Goal: Transaction & Acquisition: Purchase product/service

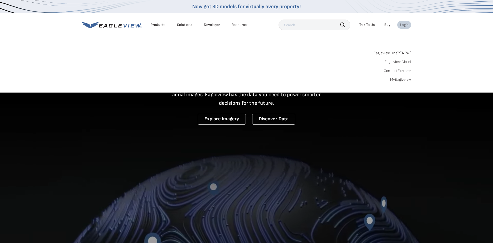
click at [405, 79] on link "MyEagleview" at bounding box center [400, 79] width 21 height 5
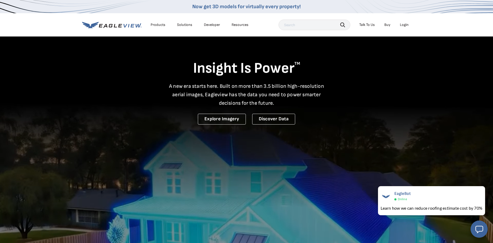
click at [405, 24] on div "Login" at bounding box center [404, 24] width 9 height 5
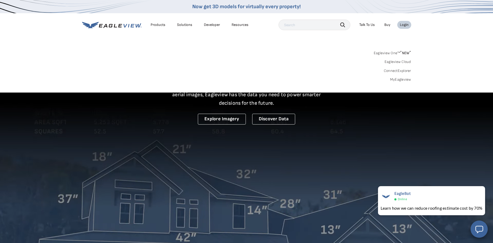
click at [406, 78] on link "MyEagleview" at bounding box center [400, 79] width 21 height 5
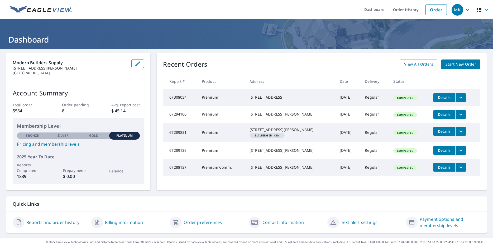
click at [460, 63] on span "Start New Order" at bounding box center [461, 64] width 31 height 7
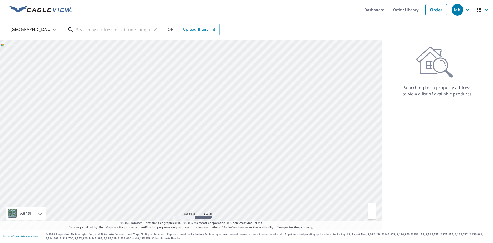
click at [105, 31] on input "text" at bounding box center [113, 29] width 75 height 15
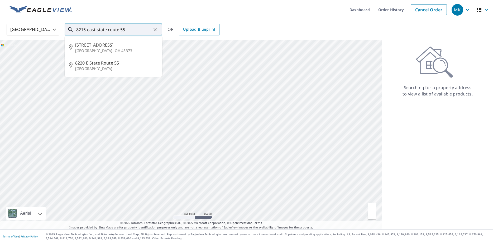
click at [96, 30] on input "8215 east state route 55" at bounding box center [113, 29] width 75 height 15
click at [132, 32] on input "8215 e state route 55" at bounding box center [113, 29] width 75 height 15
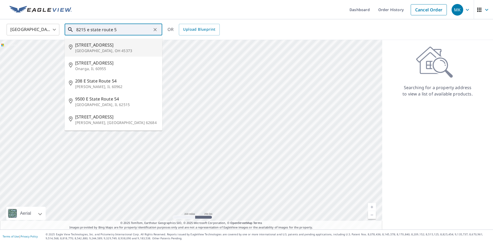
click at [89, 29] on input "8215 e state route 5" at bounding box center [113, 29] width 75 height 15
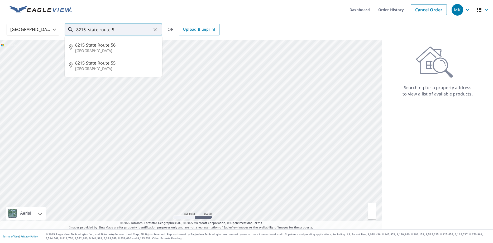
click at [117, 32] on input "8215 state route 5" at bounding box center [113, 29] width 75 height 15
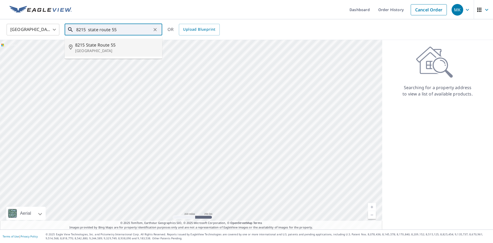
click at [104, 48] on span "8215 State Route 55" at bounding box center [116, 45] width 83 height 6
type input "[STREET_ADDRESS]"
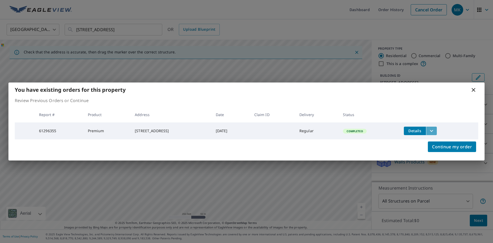
click at [435, 128] on icon "filesDropdownBtn-61296355" at bounding box center [432, 131] width 6 height 6
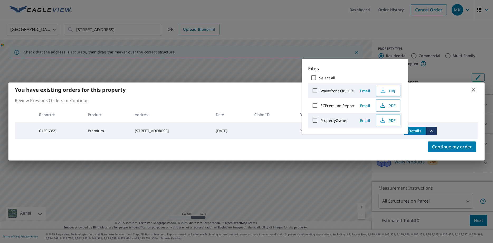
click at [315, 106] on input "ECPremium Report" at bounding box center [315, 105] width 11 height 11
checkbox input "true"
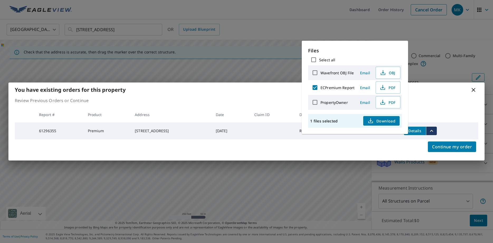
click at [365, 87] on span "Email" at bounding box center [365, 87] width 13 height 5
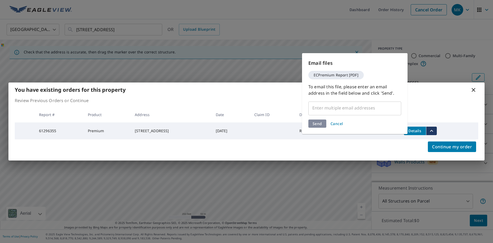
click at [331, 104] on input "text" at bounding box center [351, 108] width 80 height 10
click at [332, 108] on input "text" at bounding box center [351, 108] width 80 height 10
click at [347, 107] on input "text" at bounding box center [351, 108] width 80 height 10
drag, startPoint x: 374, startPoint y: 66, endPoint x: 309, endPoint y: 53, distance: 66.0
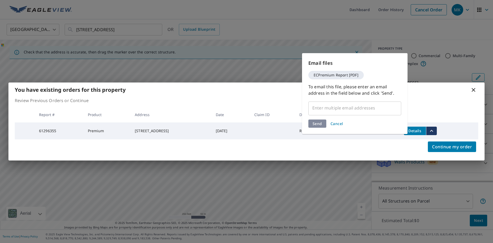
click at [309, 53] on div "Email files ECPremium Report [PDF] To email this file, please enter an email ad…" at bounding box center [355, 93] width 106 height 81
click at [330, 65] on p "Email files" at bounding box center [355, 62] width 93 height 7
click at [334, 108] on input "text" at bounding box center [351, 108] width 80 height 10
click at [339, 108] on input "text" at bounding box center [351, 108] width 80 height 10
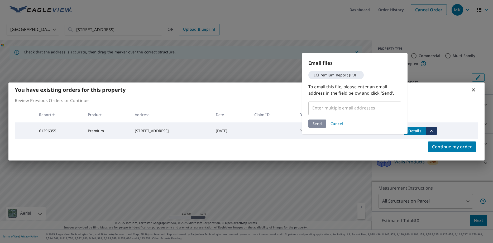
click at [343, 107] on input "text" at bounding box center [351, 108] width 80 height 10
click at [335, 123] on span "Cancel" at bounding box center [337, 123] width 13 height 5
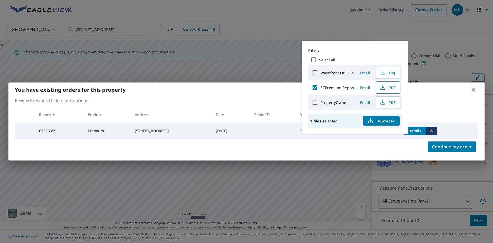
click at [388, 86] on span "PDF" at bounding box center [387, 87] width 17 height 6
click at [473, 88] on icon at bounding box center [474, 90] width 4 height 4
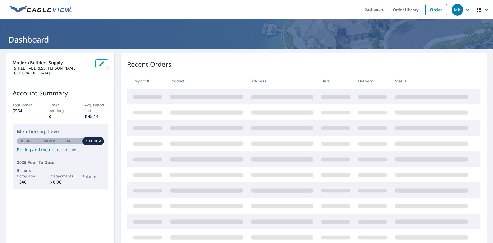
click at [437, 11] on link "Order" at bounding box center [436, 9] width 21 height 11
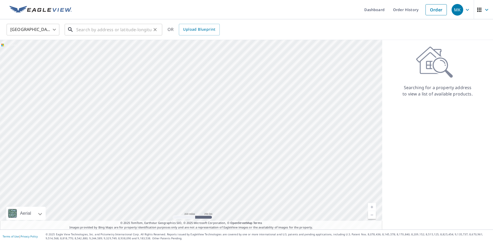
click at [113, 27] on input "text" at bounding box center [113, 29] width 75 height 15
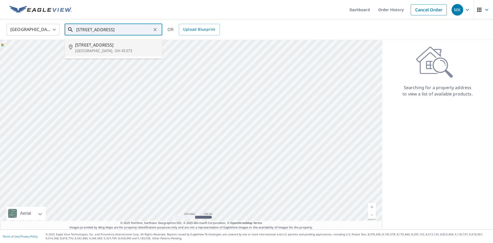
click at [104, 48] on span "3215 E State Route 55" at bounding box center [116, 45] width 83 height 6
type input "3215 E State Route 55 Troy, OH 45373"
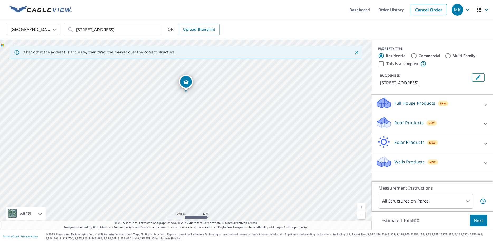
drag, startPoint x: 133, startPoint y: 121, endPoint x: 186, endPoint y: 82, distance: 65.9
click at [186, 82] on div "3215 E State Route 55 Troy, OH 45373" at bounding box center [186, 134] width 372 height 189
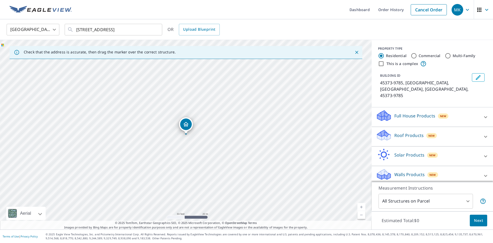
click at [485, 133] on icon at bounding box center [486, 136] width 6 height 6
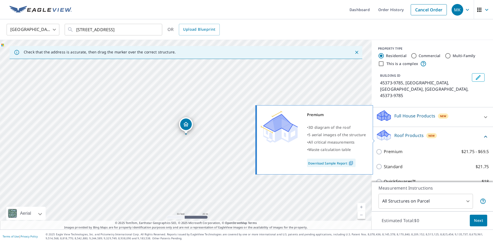
click at [380, 148] on input "Premium $21.75 - $69.5" at bounding box center [380, 151] width 8 height 6
checkbox input "true"
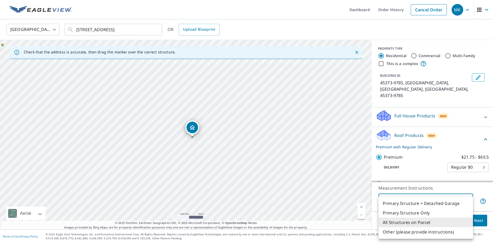
click at [468, 200] on body "MK MK Dashboard Order History Cancel Order MK United States US ​ 3215 E State R…" at bounding box center [246, 121] width 493 height 243
click at [427, 212] on li "Primary Structure Only" at bounding box center [426, 213] width 95 height 10
type input "2"
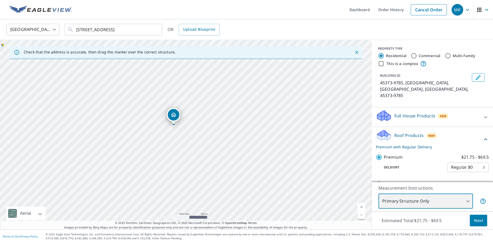
drag, startPoint x: 150, startPoint y: 189, endPoint x: 164, endPoint y: 143, distance: 48.3
click at [164, 143] on div "45373-9785, US Lostcreek, OH 45373-9785" at bounding box center [186, 134] width 372 height 189
drag, startPoint x: 134, startPoint y: 195, endPoint x: 206, endPoint y: 36, distance: 174.4
click at [206, 36] on div "United States US ​ 3215 E State Route 55 Troy, OH 45373 ​ OR Upload Blueprint C…" at bounding box center [246, 124] width 493 height 210
drag, startPoint x: 203, startPoint y: 160, endPoint x: 219, endPoint y: 101, distance: 60.6
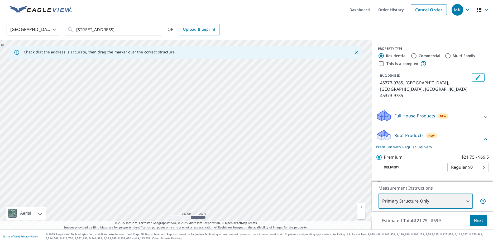
click at [219, 101] on div "45373-9785, US Lostcreek, OH 45373-9785" at bounding box center [186, 134] width 372 height 189
drag, startPoint x: 223, startPoint y: 141, endPoint x: 199, endPoint y: 218, distance: 80.1
click at [199, 219] on div "45373-9785, US Lostcreek, OH 45373-9785" at bounding box center [186, 134] width 372 height 189
drag, startPoint x: 225, startPoint y: 119, endPoint x: 216, endPoint y: 167, distance: 48.5
click at [216, 167] on div "45373-9785, US Lostcreek, OH 45373-9785" at bounding box center [186, 134] width 372 height 189
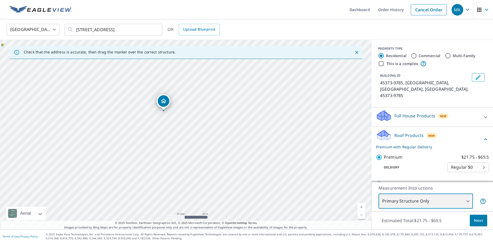
drag, startPoint x: 169, startPoint y: 180, endPoint x: 100, endPoint y: 108, distance: 99.1
click at [100, 108] on div "45373-9785, US Lostcreek, OH 45373-9785" at bounding box center [186, 134] width 372 height 189
drag, startPoint x: 234, startPoint y: 113, endPoint x: 218, endPoint y: 184, distance: 73.1
click at [218, 184] on div "45373-9785, US Lostcreek, OH 45373-9785" at bounding box center [186, 134] width 372 height 189
drag, startPoint x: 195, startPoint y: 96, endPoint x: 271, endPoint y: 33, distance: 99.2
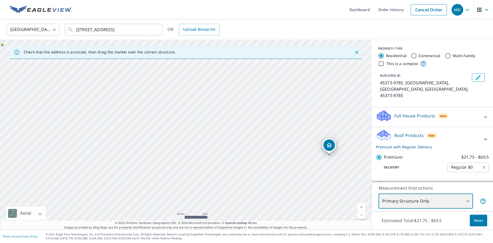
click at [272, 33] on div "United States US ​ 3215 E State Route 55 Troy, OH 45373 ​ OR Upload Blueprint C…" at bounding box center [246, 124] width 493 height 210
drag, startPoint x: 171, startPoint y: 162, endPoint x: 255, endPoint y: 22, distance: 163.6
click at [255, 22] on div "United States US ​ 3215 E State Route 55 Troy, OH 45373 ​ OR Upload Blueprint C…" at bounding box center [246, 124] width 493 height 210
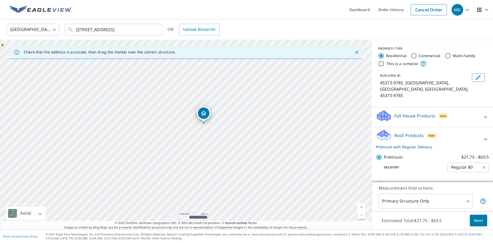
drag, startPoint x: 200, startPoint y: 115, endPoint x: 203, endPoint y: 118, distance: 4.3
click at [203, 118] on div "45373-9785, US Lostcreek, OH 45373-9785" at bounding box center [186, 134] width 372 height 189
drag, startPoint x: 198, startPoint y: 170, endPoint x: 306, endPoint y: 56, distance: 157.0
click at [306, 56] on div "Check that the address is accurate, then drag the marker over the correct struc…" at bounding box center [186, 134] width 372 height 189
drag, startPoint x: 220, startPoint y: 121, endPoint x: 296, endPoint y: 90, distance: 81.9
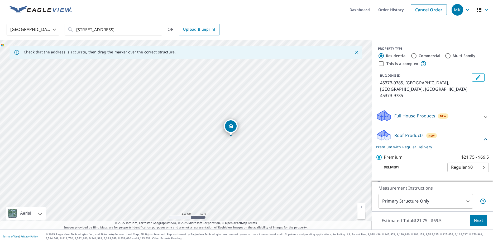
click at [296, 90] on div "45373-9785, US Lostcreek, OH 45373-9785" at bounding box center [186, 134] width 372 height 189
drag, startPoint x: 212, startPoint y: 132, endPoint x: 134, endPoint y: 166, distance: 85.1
click at [134, 166] on div "45373-9785, US Lostcreek, OH 45373-9785" at bounding box center [186, 134] width 372 height 189
click at [479, 220] on span "Next" at bounding box center [478, 220] width 9 height 7
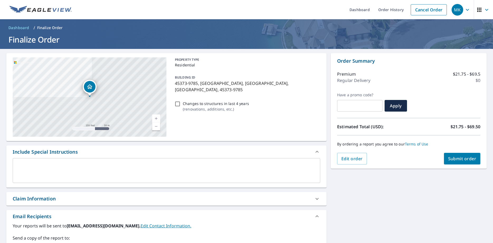
click at [462, 160] on span "Submit order" at bounding box center [463, 158] width 28 height 6
checkbox input "true"
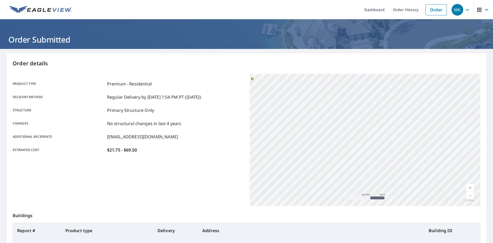
drag, startPoint x: 353, startPoint y: 174, endPoint x: 355, endPoint y: 100, distance: 74.7
click at [355, 100] on div "45373-9785, US Lostcreek, OH 45373-9785" at bounding box center [365, 140] width 231 height 132
drag, startPoint x: 375, startPoint y: 111, endPoint x: 360, endPoint y: 176, distance: 66.5
click at [360, 177] on div "45373-9785, US Lostcreek, OH 45373-9785" at bounding box center [365, 140] width 231 height 132
drag, startPoint x: 328, startPoint y: 180, endPoint x: 372, endPoint y: 108, distance: 83.9
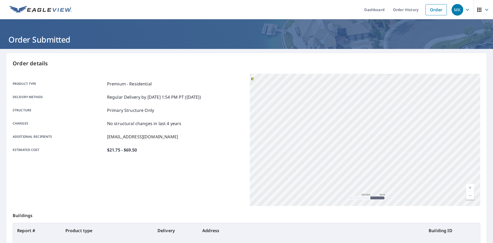
click at [372, 108] on div "45373-9785, US Lostcreek, OH 45373-9785" at bounding box center [365, 140] width 231 height 132
drag, startPoint x: 357, startPoint y: 167, endPoint x: 364, endPoint y: 128, distance: 39.7
click at [364, 128] on div "45373-9785, US Lostcreek, OH 45373-9785" at bounding box center [365, 140] width 231 height 132
drag, startPoint x: 350, startPoint y: 157, endPoint x: 370, endPoint y: 110, distance: 51.3
click at [370, 110] on div "45373-9785, US Lostcreek, OH 45373-9785" at bounding box center [365, 140] width 231 height 132
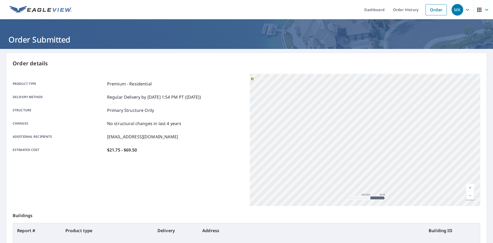
drag, startPoint x: 332, startPoint y: 142, endPoint x: 348, endPoint y: 103, distance: 41.9
click at [348, 103] on div "45373-9785, US Lostcreek, OH 45373-9785" at bounding box center [365, 140] width 231 height 132
drag, startPoint x: 349, startPoint y: 162, endPoint x: 356, endPoint y: 98, distance: 63.7
click at [356, 98] on div "45373-9785, US Lostcreek, OH 45373-9785" at bounding box center [365, 140] width 231 height 132
drag, startPoint x: 353, startPoint y: 157, endPoint x: 357, endPoint y: 114, distance: 43.5
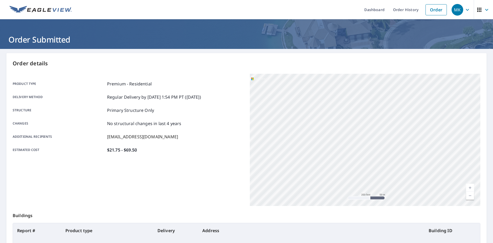
click at [357, 114] on div "45373-9785, US Lostcreek, OH 45373-9785" at bounding box center [365, 140] width 231 height 132
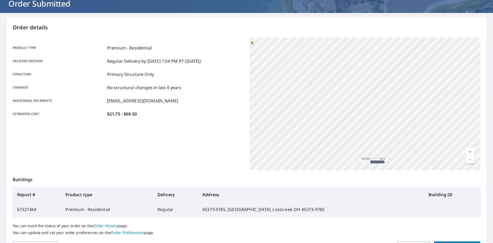
scroll to position [68, 0]
